Goal: Task Accomplishment & Management: Manage account settings

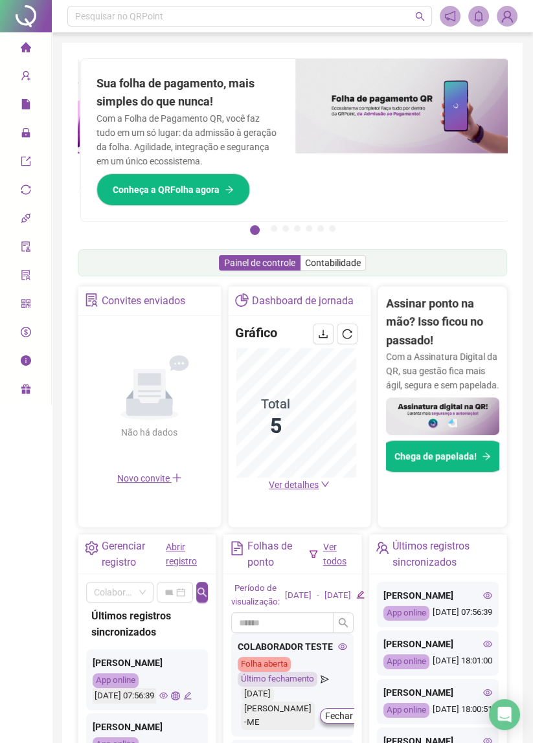
click at [39, 43] on span "Página inicial" at bounding box center [64, 48] width 53 height 10
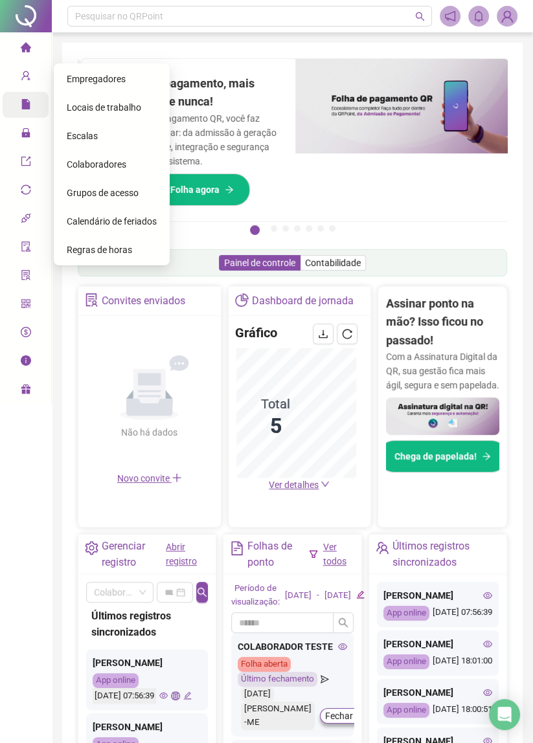
click at [36, 97] on span "Relatórios" at bounding box center [50, 106] width 58 height 26
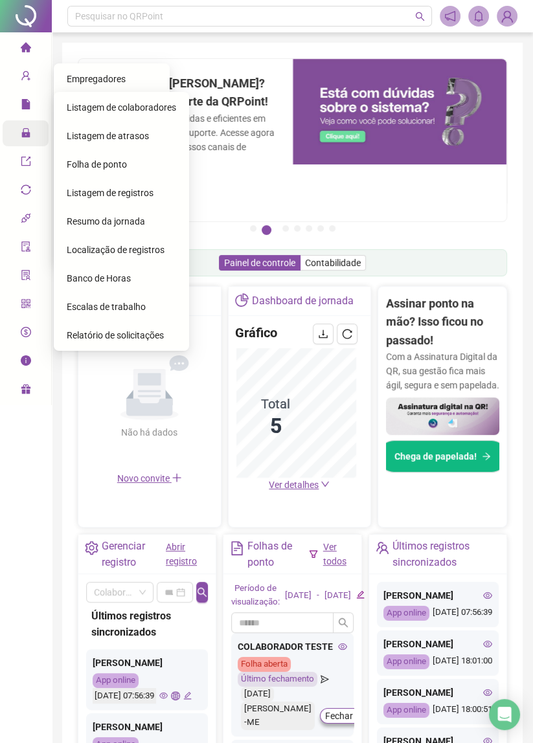
click at [26, 137] on icon "lock" at bounding box center [25, 132] width 8 height 9
click at [32, 162] on icon at bounding box center [35, 162] width 6 height 0
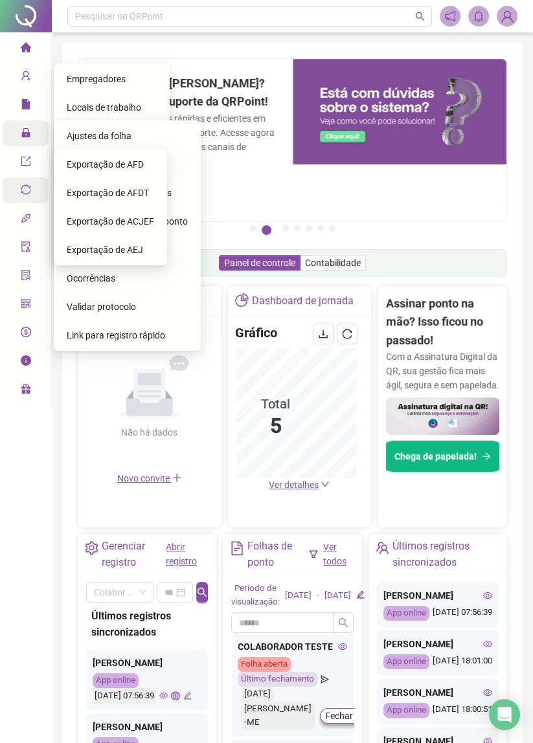
click at [28, 183] on span "sync" at bounding box center [26, 192] width 10 height 26
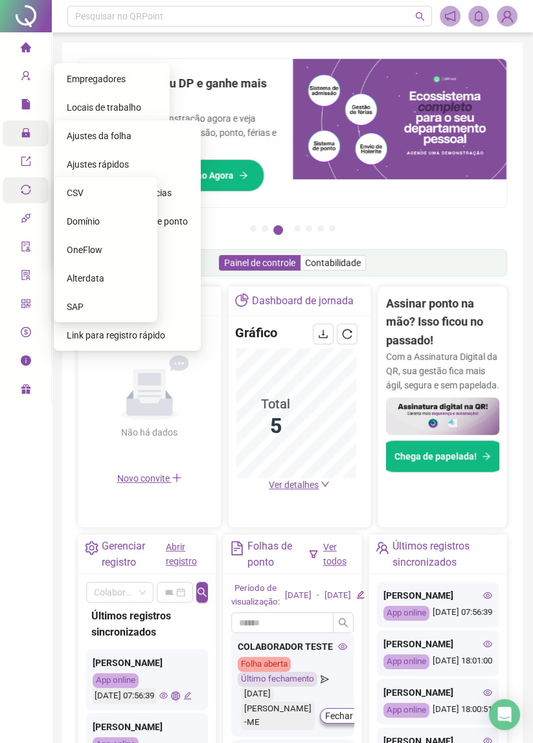
click at [27, 218] on icon "api" at bounding box center [26, 219] width 10 height 10
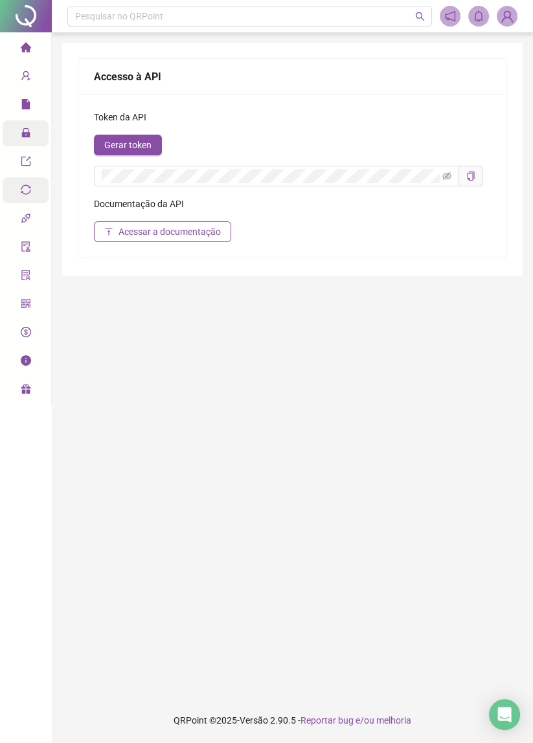
click at [28, 42] on icon "home" at bounding box center [26, 47] width 10 height 10
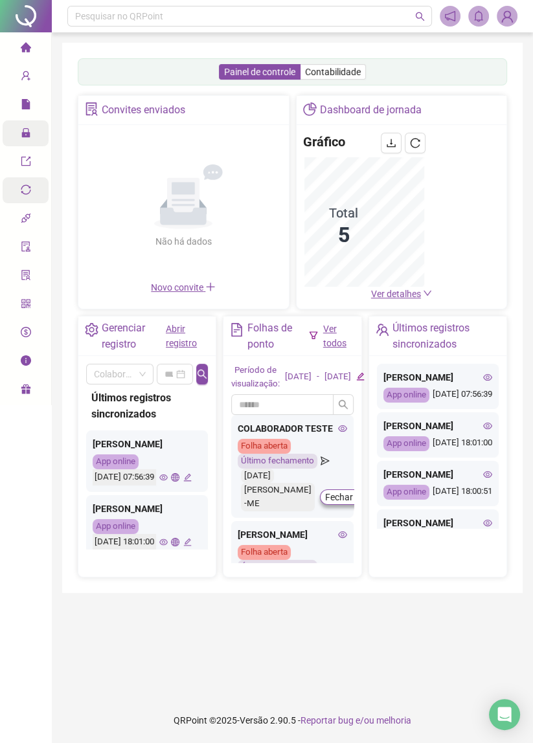
click at [133, 340] on div "Gerenciar registro" at bounding box center [134, 336] width 64 height 32
click at [101, 331] on div "Gerenciar registro" at bounding box center [125, 336] width 81 height 32
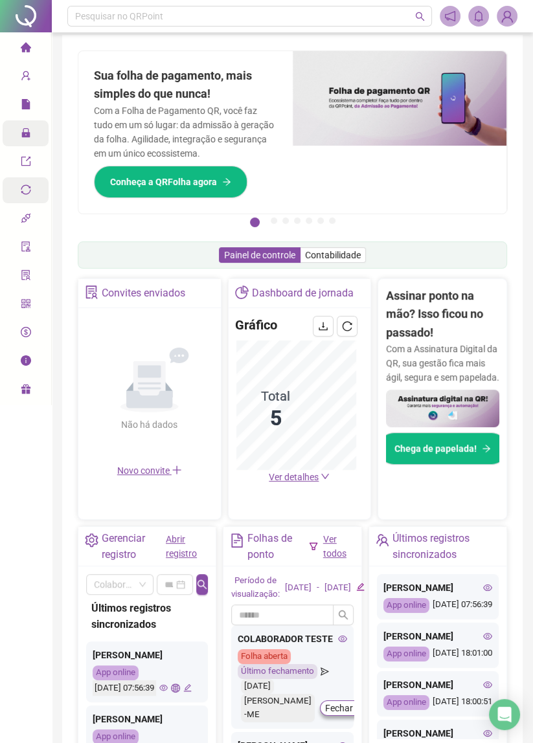
scroll to position [59, 0]
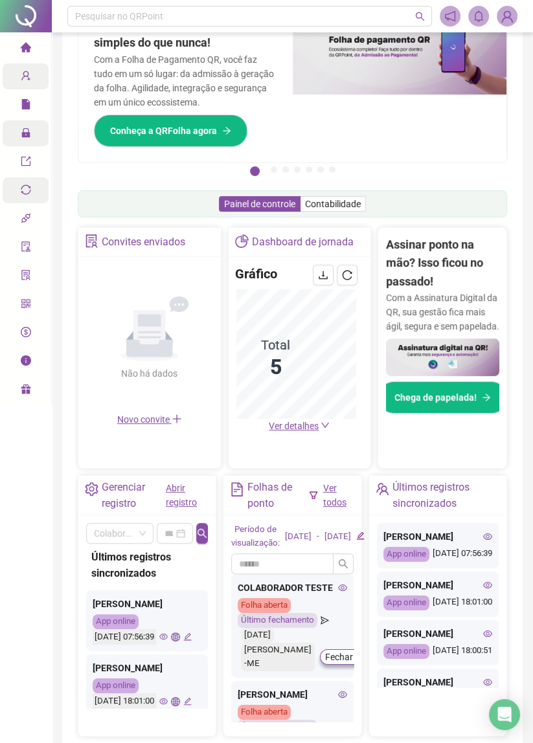
click at [25, 77] on icon "user-add" at bounding box center [26, 76] width 10 height 10
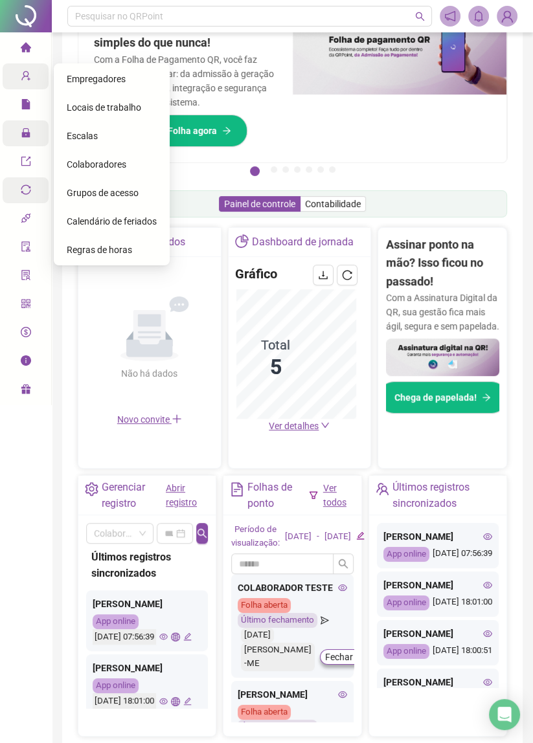
click at [120, 171] on div "Colaboradores" at bounding box center [112, 164] width 90 height 26
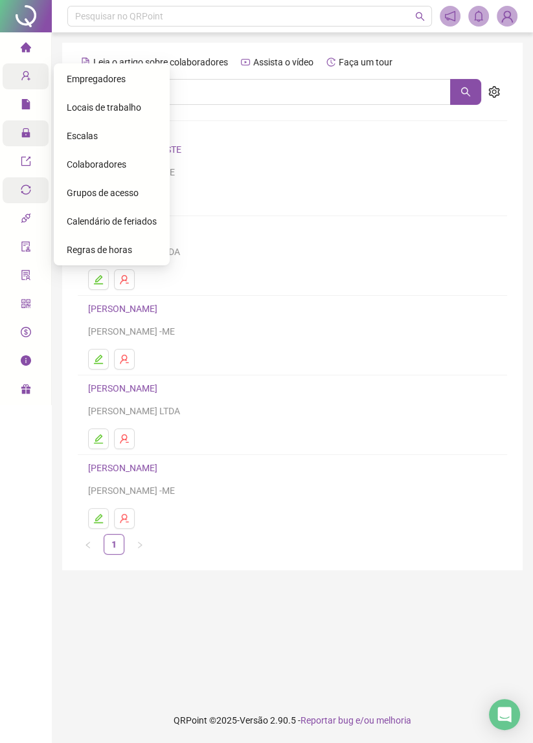
click at [282, 153] on h4 "COLABORADOR TESTE" at bounding box center [292, 150] width 408 height 16
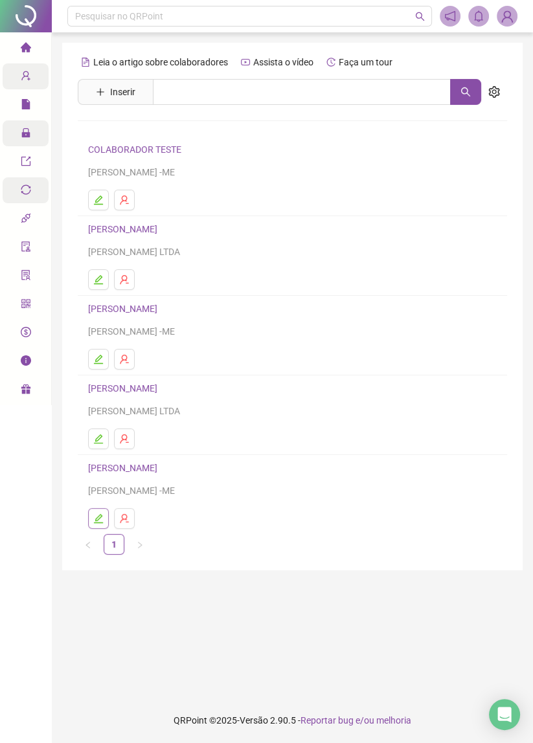
click at [103, 517] on icon "edit" at bounding box center [98, 518] width 10 height 10
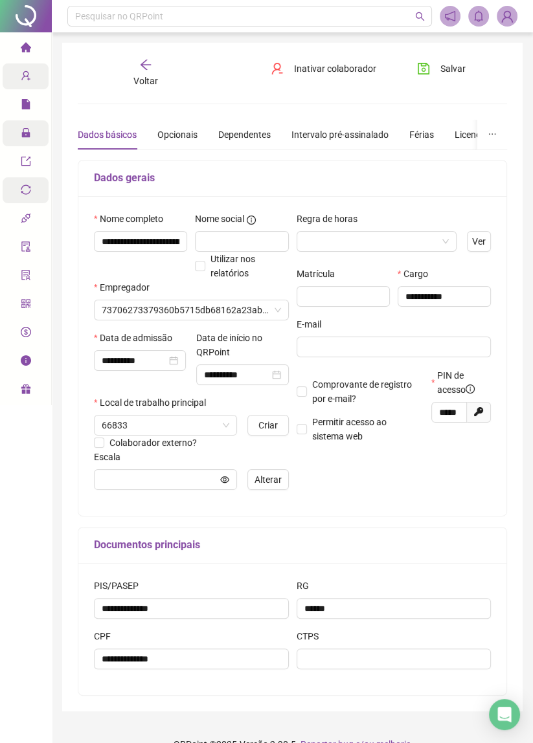
type input "**********"
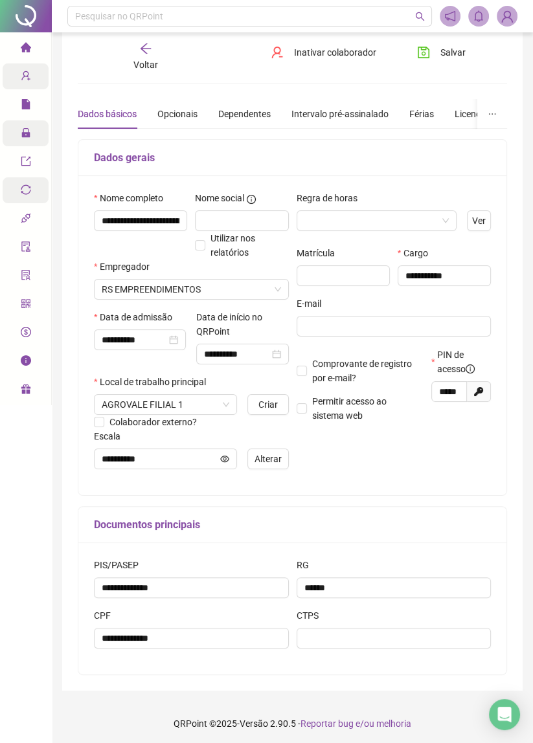
scroll to position [26, 0]
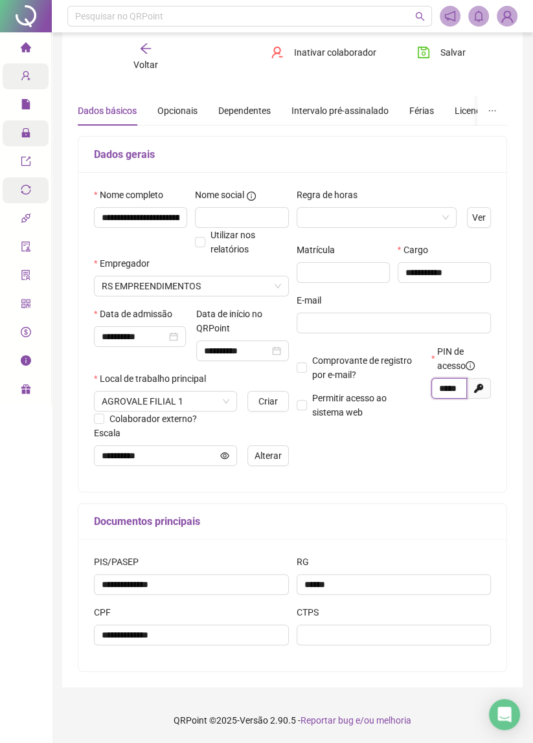
click at [443, 389] on input "*****" at bounding box center [447, 388] width 17 height 14
click at [474, 365] on icon "info-circle" at bounding box center [469, 365] width 9 height 9
click at [448, 386] on input "*****" at bounding box center [448, 388] width 19 height 14
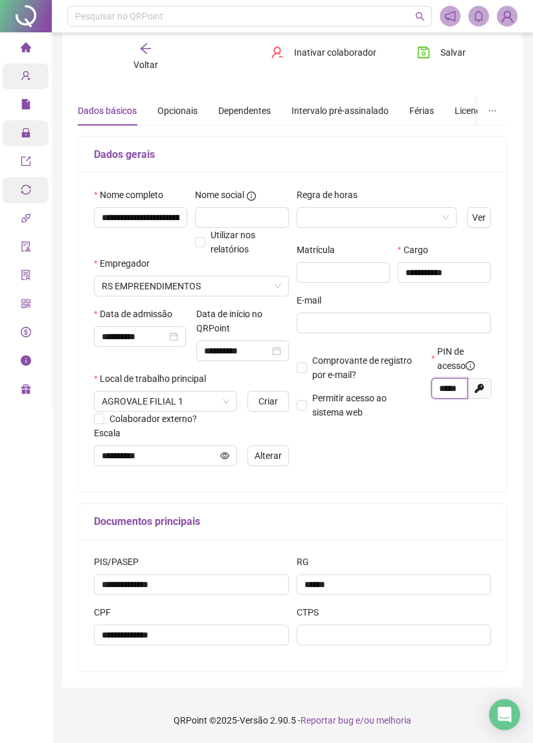
scroll to position [0, 6]
